Goal: Information Seeking & Learning: Learn about a topic

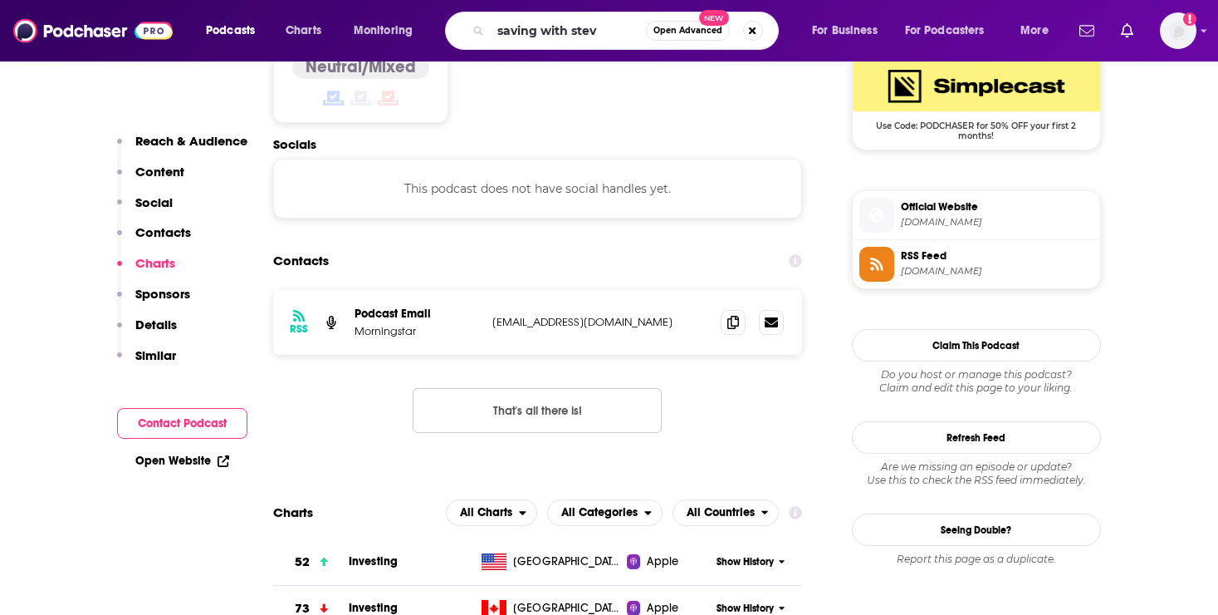
type input "saving with [PERSON_NAME]"
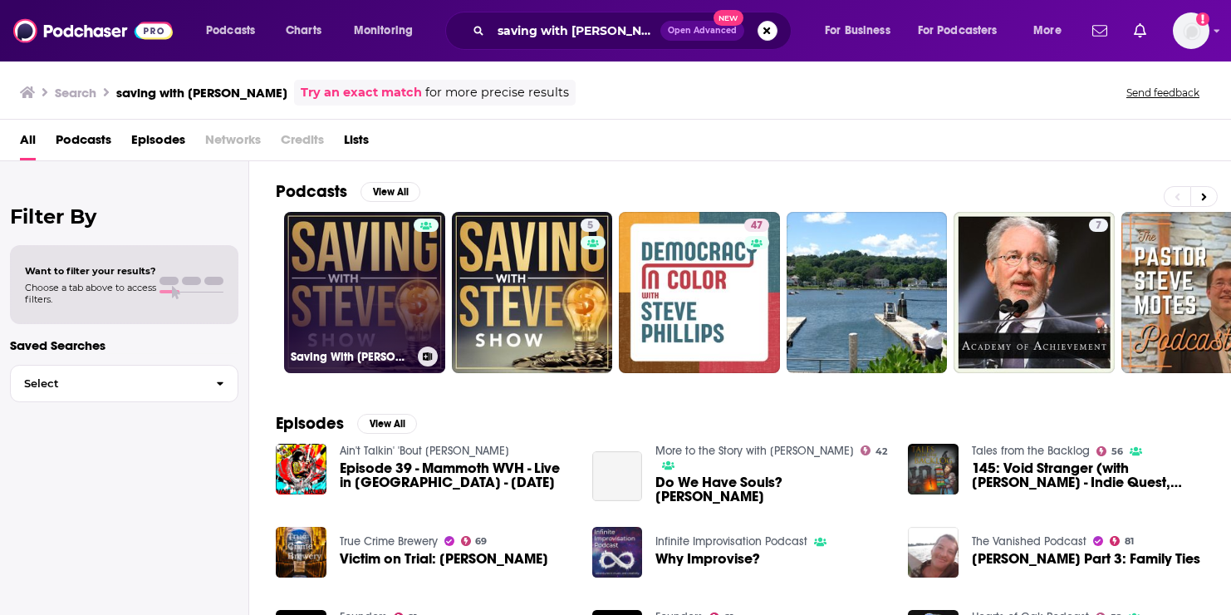
click at [406, 287] on link "Saving With [PERSON_NAME]" at bounding box center [364, 292] width 161 height 161
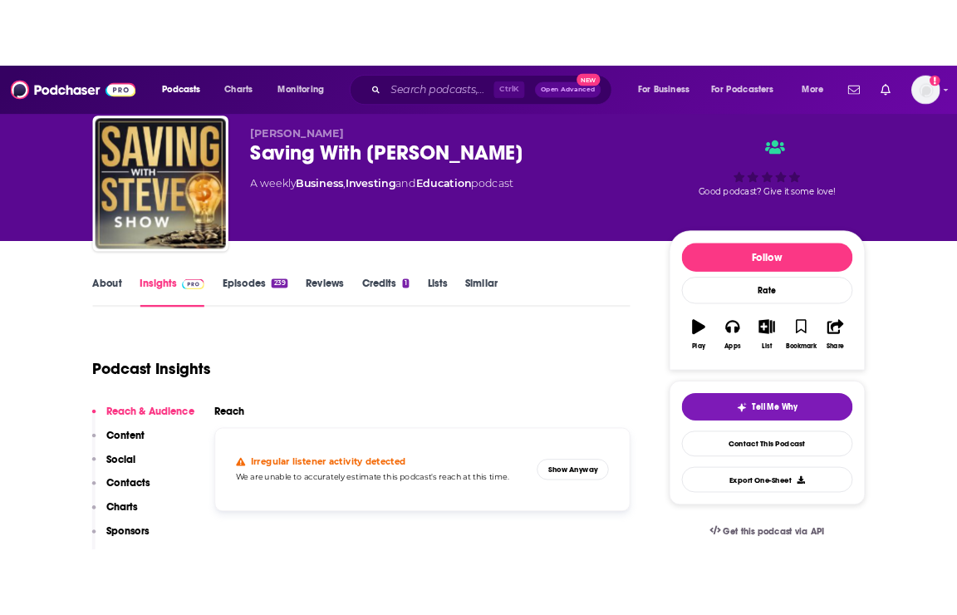
scroll to position [83, 0]
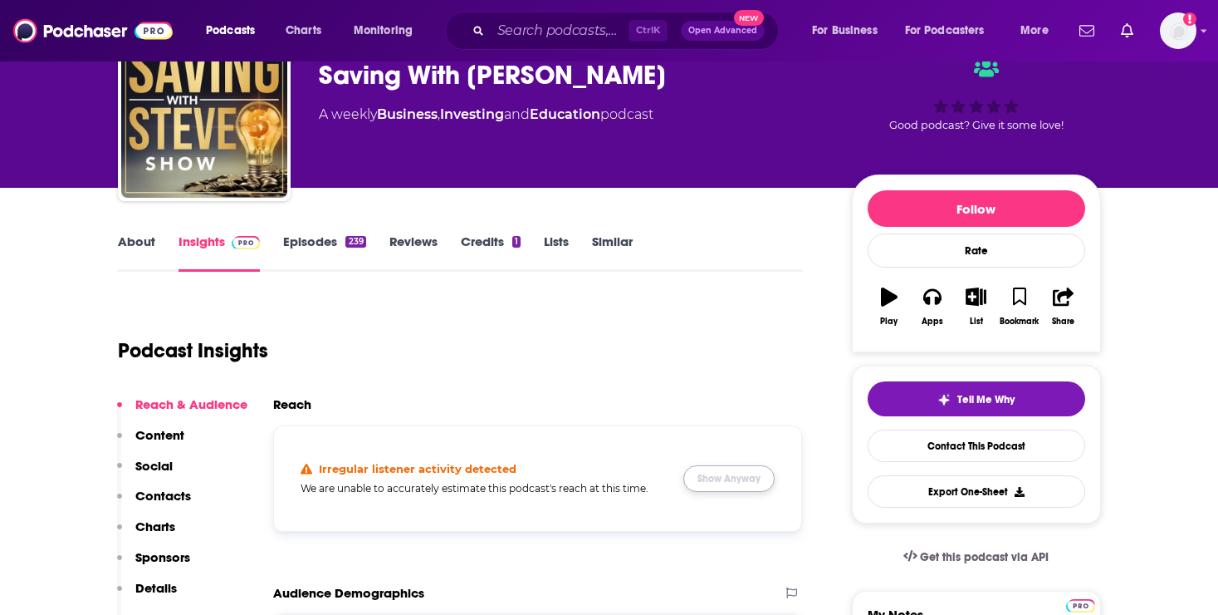
click at [714, 482] on button "Show Anyway" at bounding box center [729, 478] width 91 height 27
